Goal: Use online tool/utility: Use online tool/utility

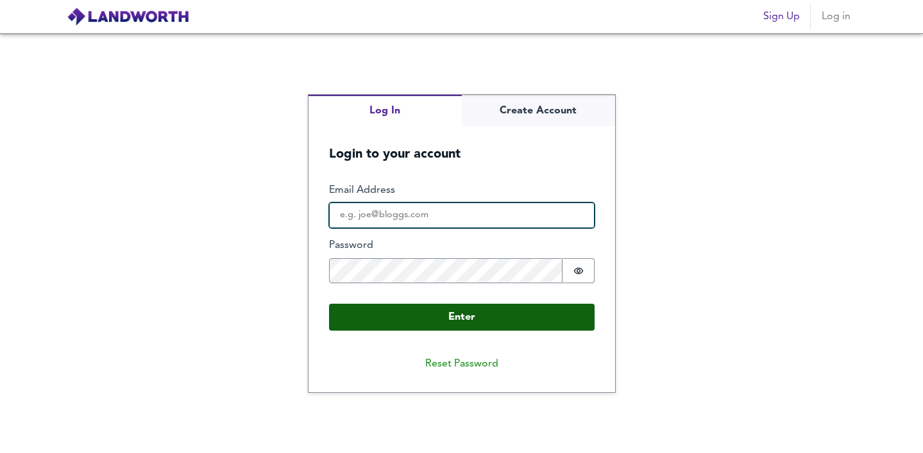
type input "[EMAIL_ADDRESS][DOMAIN_NAME]"
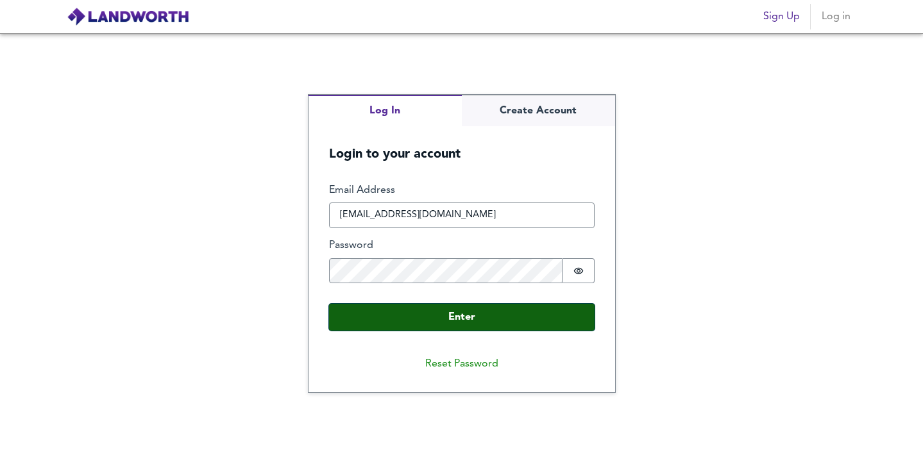
click at [473, 312] on button "Enter" at bounding box center [461, 317] width 265 height 27
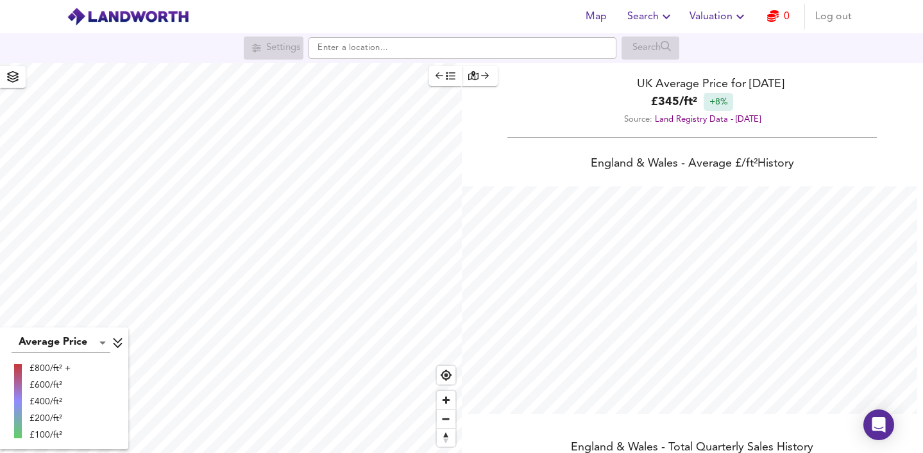
scroll to position [453, 923]
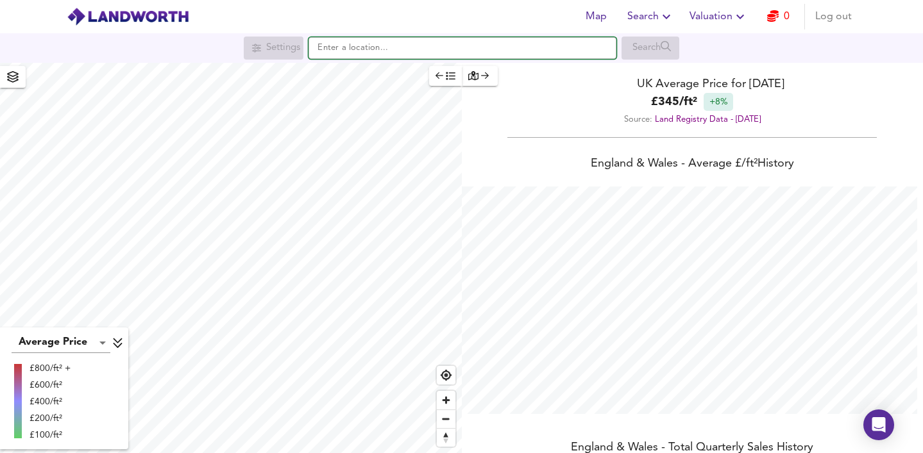
click at [376, 53] on input "text" at bounding box center [462, 48] width 308 height 22
paste input "ST3 5DW"
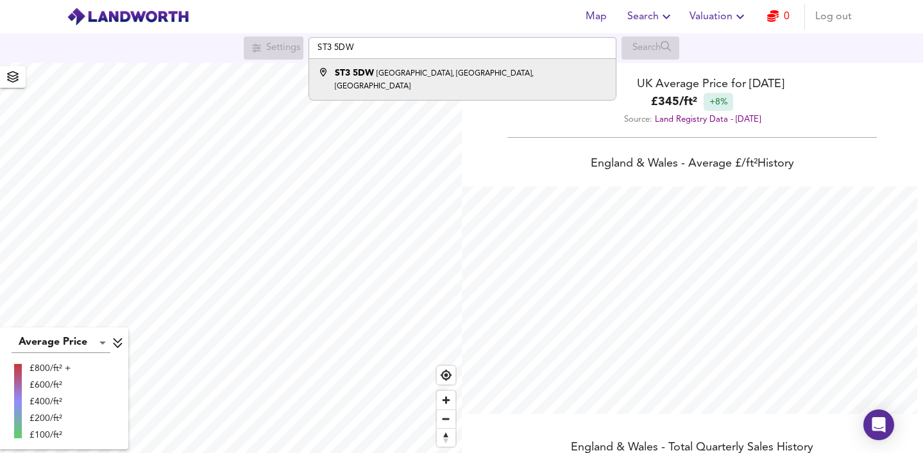
click at [390, 68] on div "[STREET_ADDRESS]" at bounding box center [471, 80] width 272 height 26
type input "[STREET_ADDRESS]"
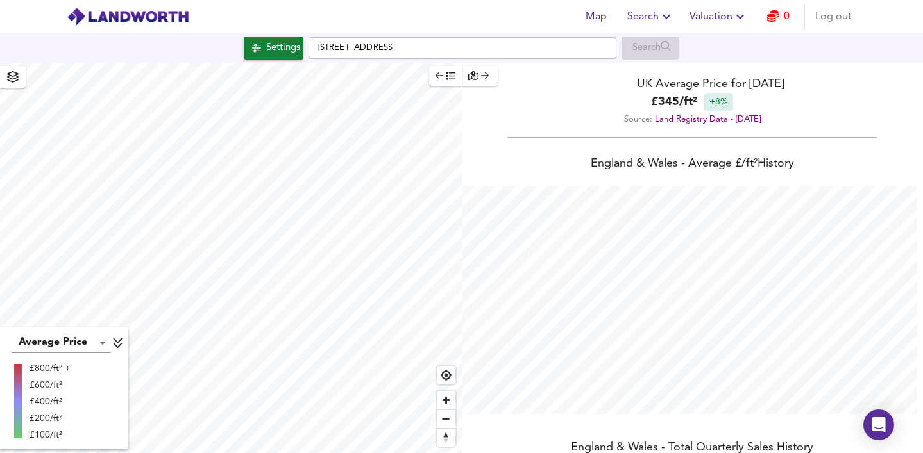
checkbox input "false"
checkbox input "true"
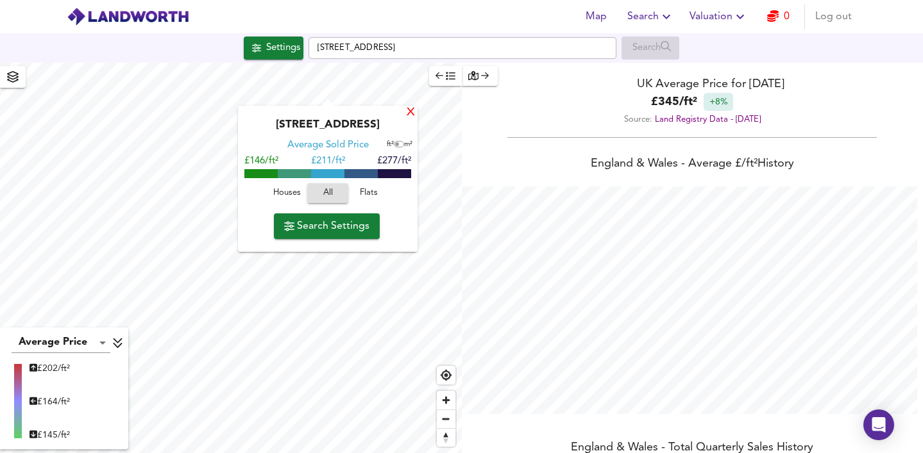
click at [410, 114] on div "X" at bounding box center [410, 113] width 11 height 12
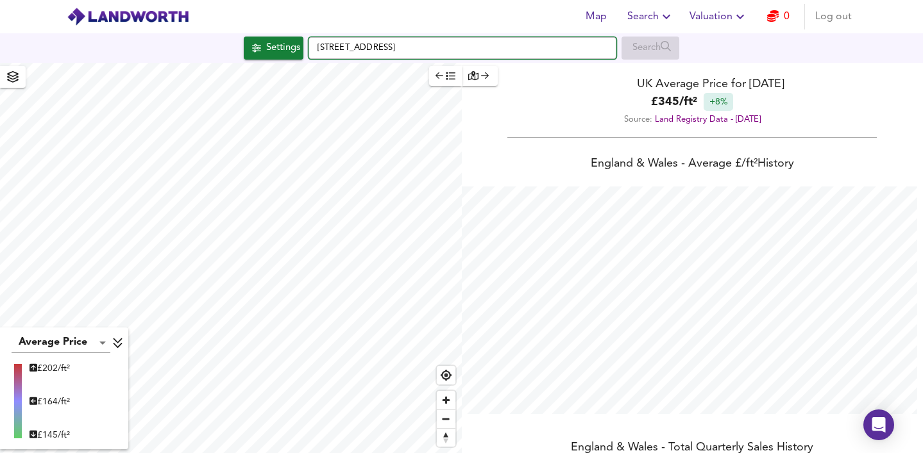
click at [397, 51] on input "[STREET_ADDRESS]" at bounding box center [462, 48] width 308 height 22
paste input "ST6 6NS"
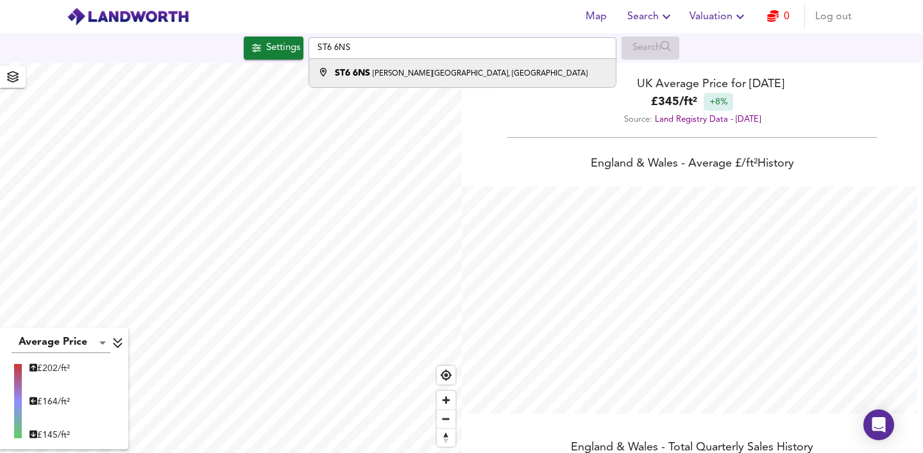
click at [438, 71] on small "[PERSON_NAME][GEOGRAPHIC_DATA], [GEOGRAPHIC_DATA]" at bounding box center [480, 74] width 215 height 8
type input "[PERSON_NAME][STREET_ADDRESS]"
